Goal: Go to known website: Access a specific website the user already knows

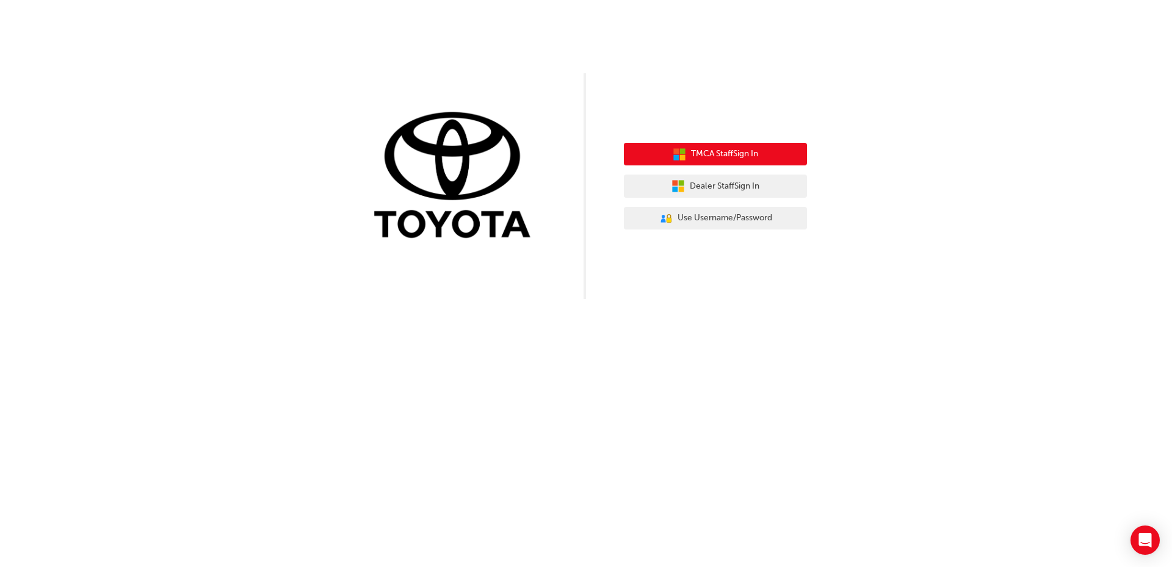
click at [729, 142] on div "TMCA Staff Sign In Dealer Staff Sign In User Authentication Icon - Blue Person,…" at bounding box center [715, 187] width 183 height 106
click at [716, 159] on span "TMCA Staff Sign In" at bounding box center [724, 154] width 67 height 14
click at [682, 142] on div "TMCA Staff Sign In Dealer Staff Sign In User Authentication Icon - Blue Person,…" at bounding box center [715, 187] width 183 height 106
click at [731, 157] on span "TMCA Staff Sign In" at bounding box center [724, 154] width 67 height 14
